Goal: Task Accomplishment & Management: Complete application form

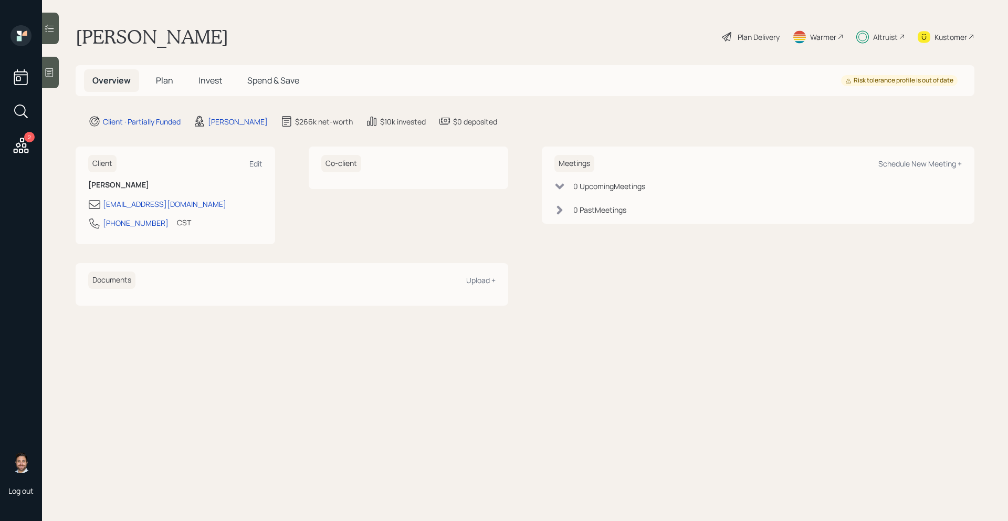
click at [881, 36] on div "Altruist" at bounding box center [885, 36] width 25 height 11
click at [769, 38] on div "Plan Delivery" at bounding box center [759, 36] width 42 height 11
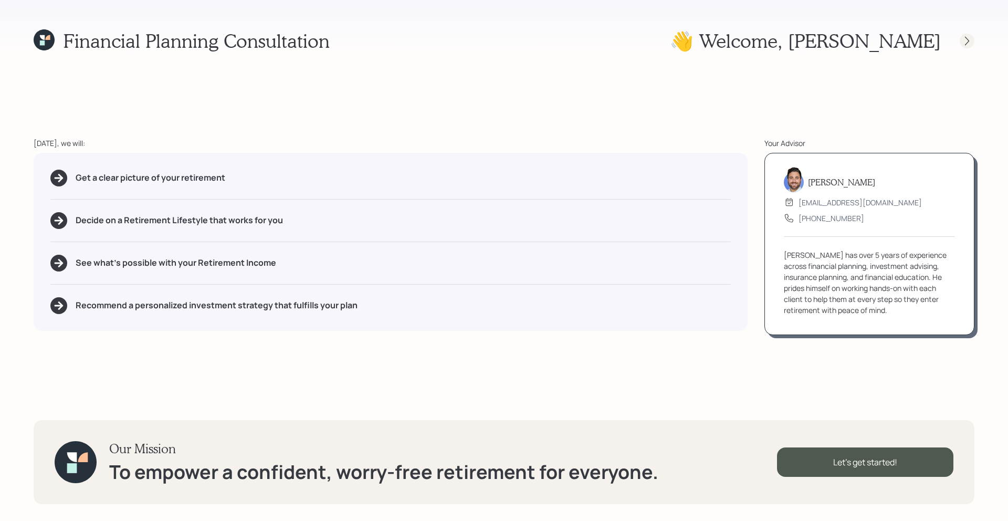
click at [967, 40] on icon at bounding box center [967, 41] width 10 height 10
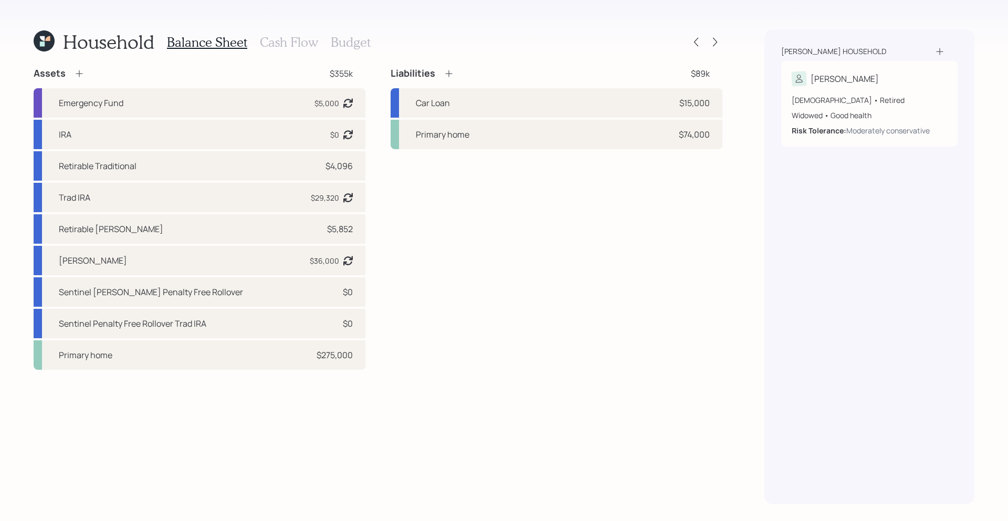
click at [720, 47] on div at bounding box center [715, 42] width 15 height 15
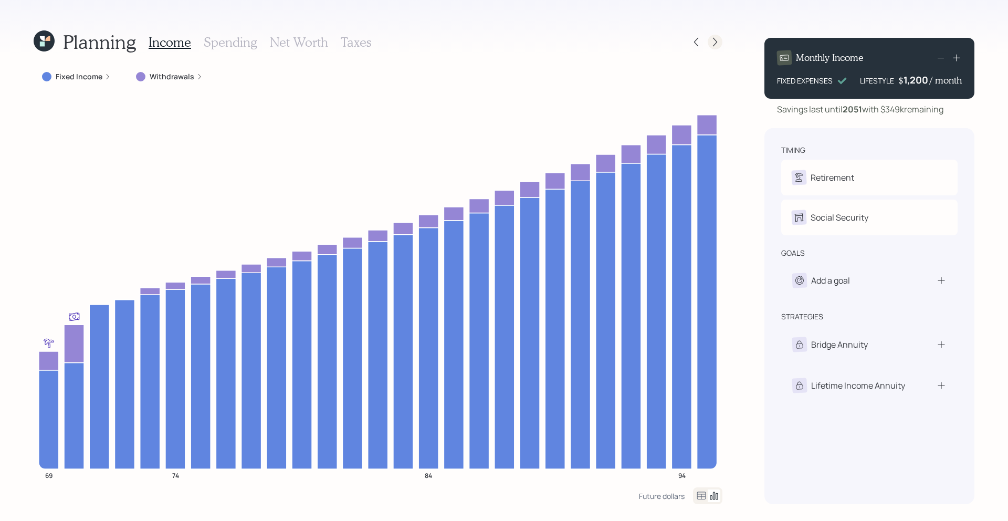
click at [714, 45] on icon at bounding box center [715, 42] width 4 height 9
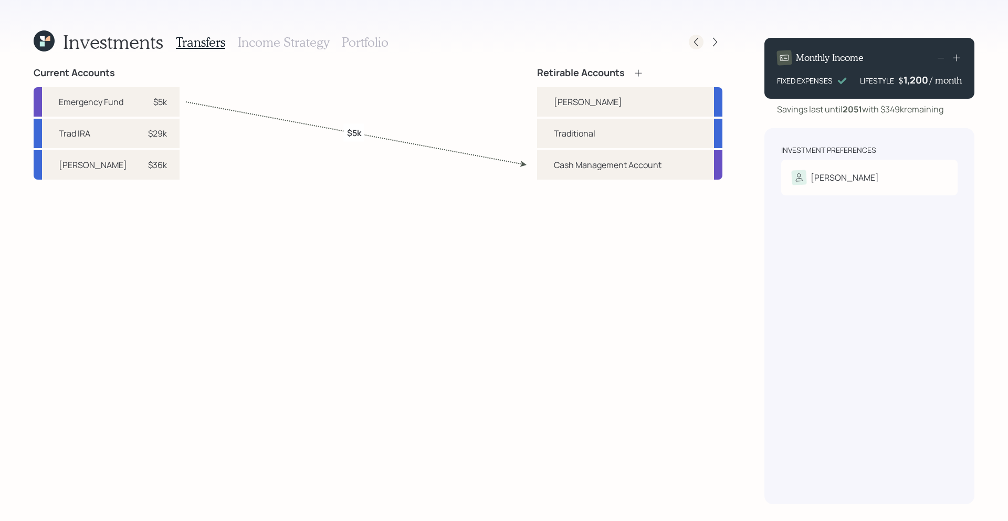
click at [696, 46] on icon at bounding box center [696, 42] width 10 height 10
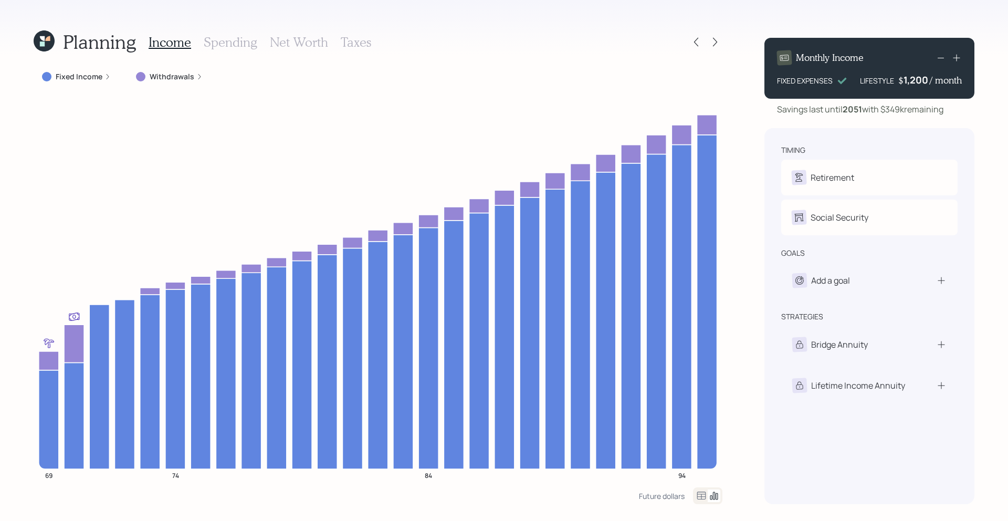
click at [354, 50] on div "Income Spending Net Worth Taxes" at bounding box center [260, 41] width 223 height 25
click at [357, 42] on h3 "Taxes" at bounding box center [356, 42] width 30 height 15
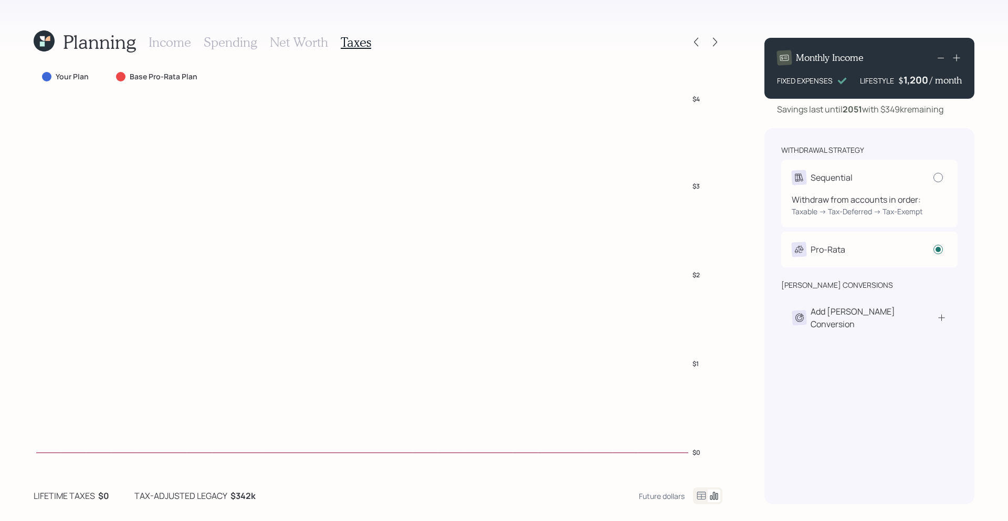
click at [940, 178] on div at bounding box center [937, 177] width 9 height 9
click at [933, 177] on input "radio" at bounding box center [933, 177] width 1 height 1
radio input "true"
radio input "false"
click at [940, 178] on div at bounding box center [938, 177] width 5 height 5
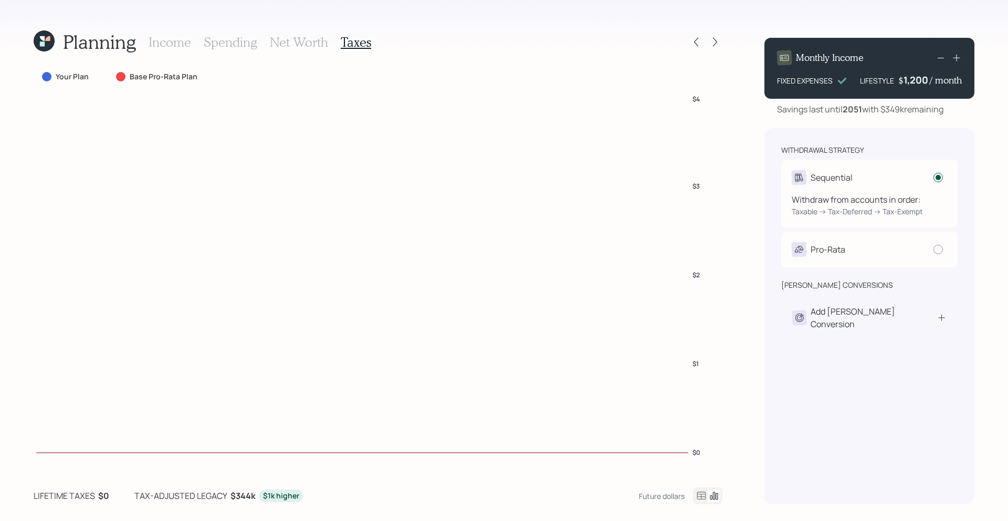
click at [933, 177] on input "radio" at bounding box center [933, 177] width 1 height 1
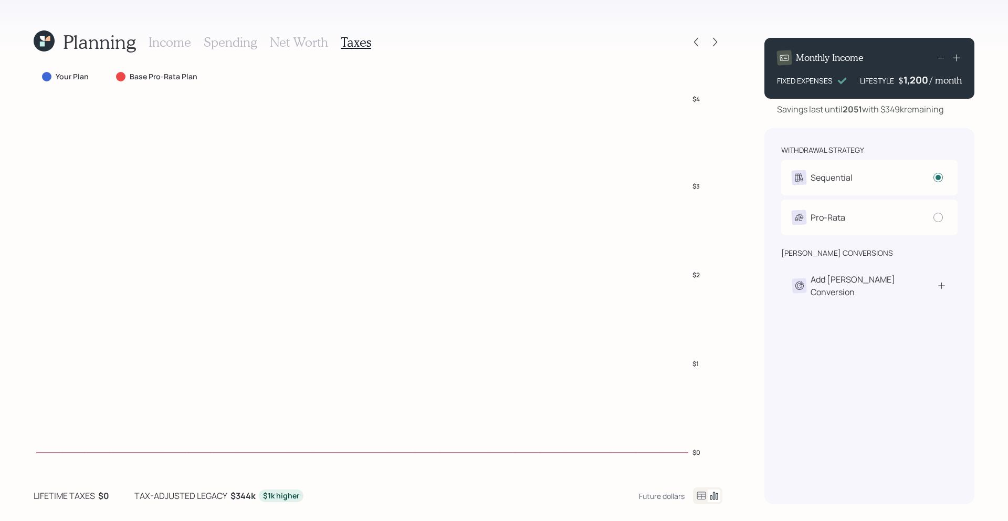
click at [47, 46] on icon at bounding box center [44, 40] width 21 height 21
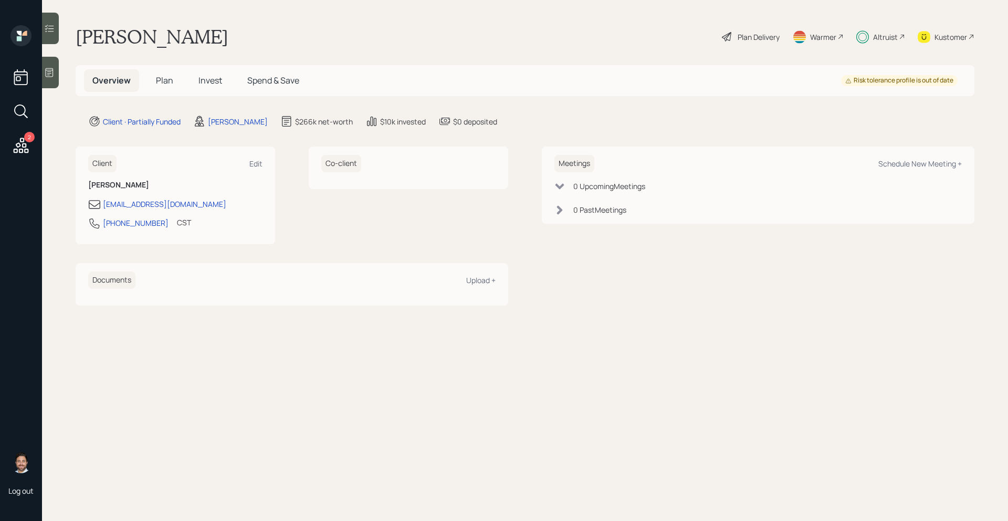
click at [56, 37] on div at bounding box center [50, 28] width 17 height 31
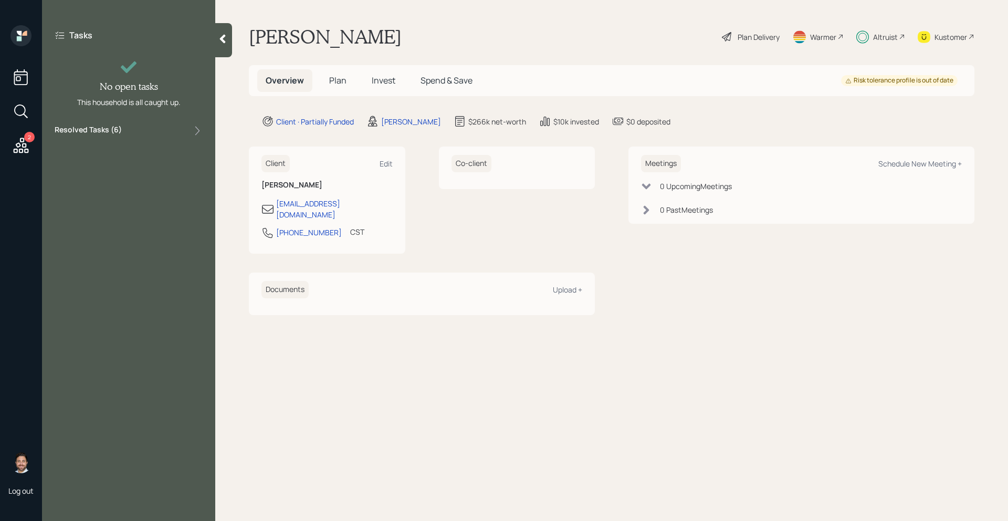
click at [222, 47] on div at bounding box center [223, 40] width 17 height 34
